Goal: Transaction & Acquisition: Purchase product/service

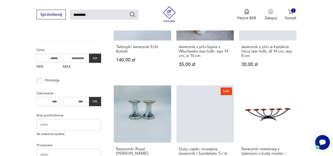
scroll to position [176, 0]
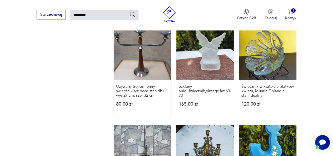
click at [150, 54] on link "Używany trójramienny świecznik art-deco stan db+ wys 27 cm, szer 32 cm 80,00 zł" at bounding box center [142, 70] width 57 height 94
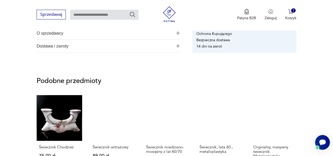
scroll to position [184, 0]
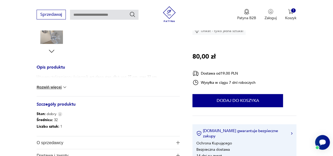
click at [65, 88] on img at bounding box center [64, 87] width 5 height 5
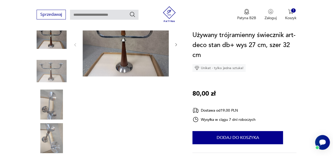
scroll to position [53, 0]
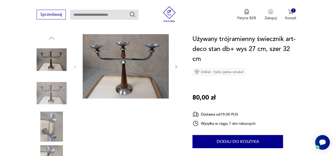
click at [175, 65] on icon "button" at bounding box center [176, 67] width 4 height 4
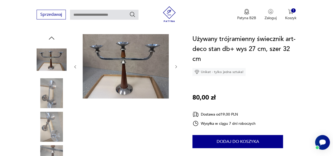
click at [174, 65] on icon "button" at bounding box center [176, 67] width 4 height 4
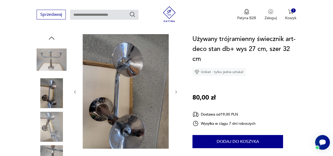
click at [175, 66] on div at bounding box center [125, 92] width 105 height 116
click at [175, 92] on icon "button" at bounding box center [176, 92] width 4 height 4
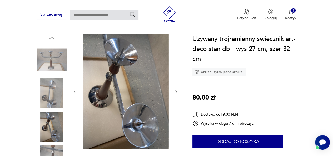
click at [176, 92] on icon "button" at bounding box center [176, 92] width 4 height 4
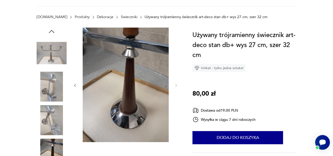
scroll to position [26, 0]
